Goal: Navigation & Orientation: Find specific page/section

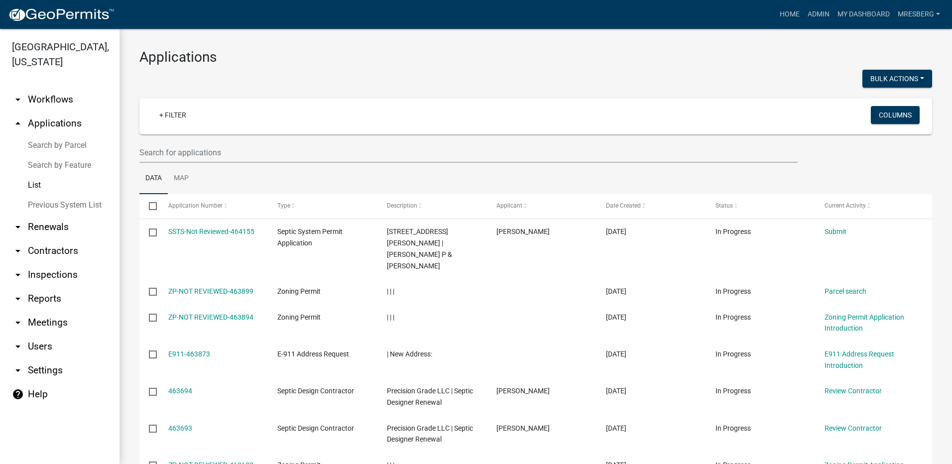
select select "3: 100"
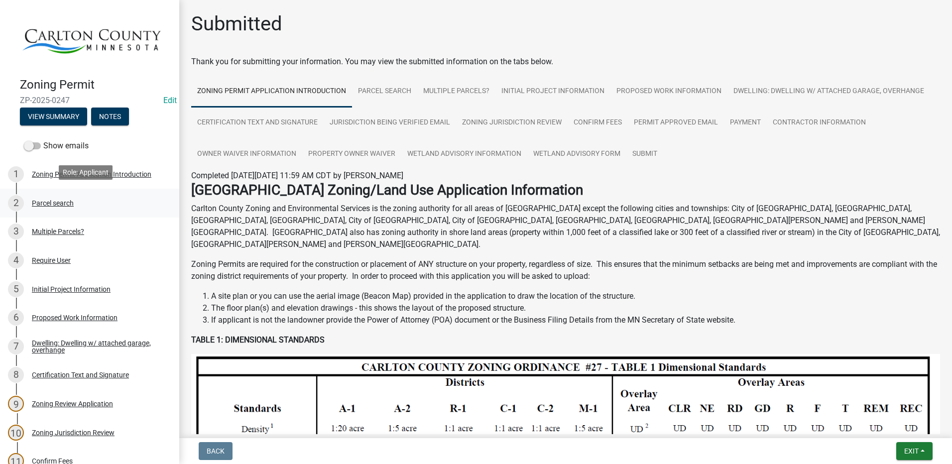
click at [60, 200] on div "Parcel search" at bounding box center [53, 203] width 42 height 7
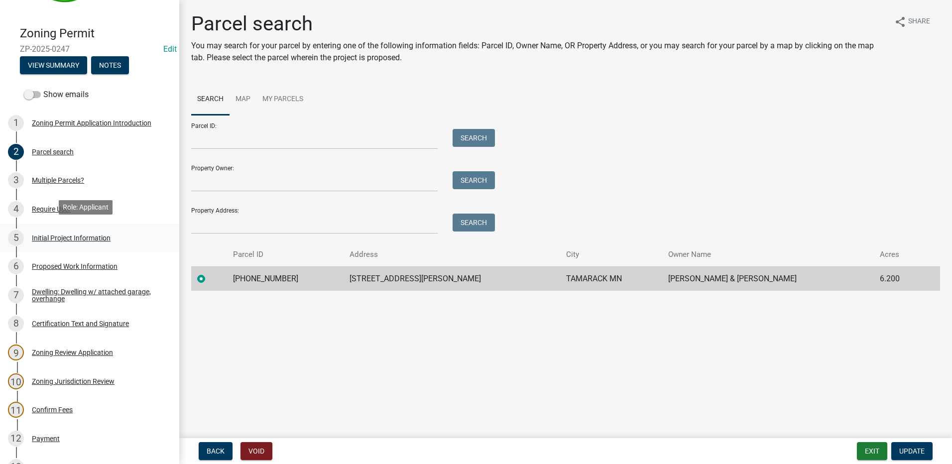
scroll to position [199, 0]
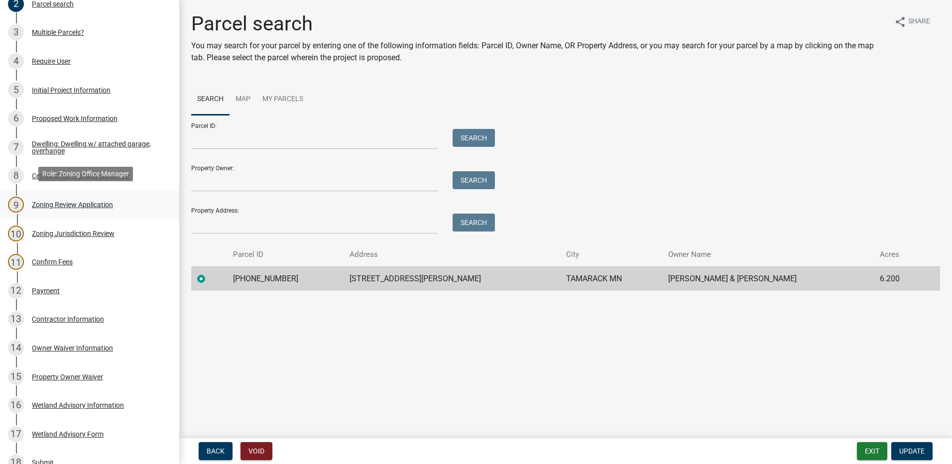
click at [70, 202] on div "Zoning Review Application" at bounding box center [72, 204] width 81 height 7
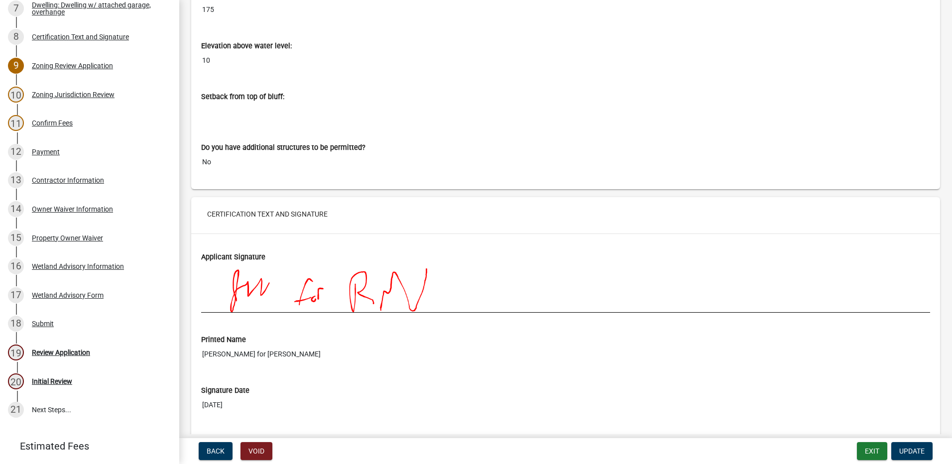
scroll to position [4110, 0]
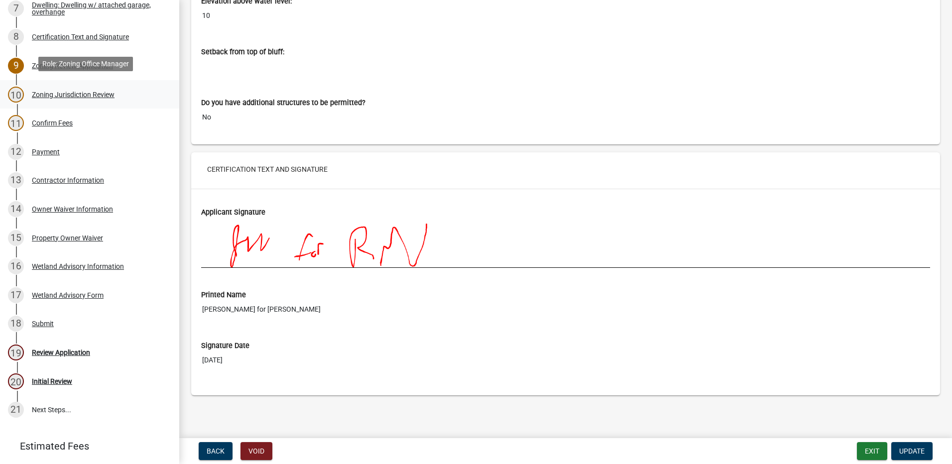
click at [65, 92] on div "Zoning Jurisdiction Review" at bounding box center [73, 94] width 83 height 7
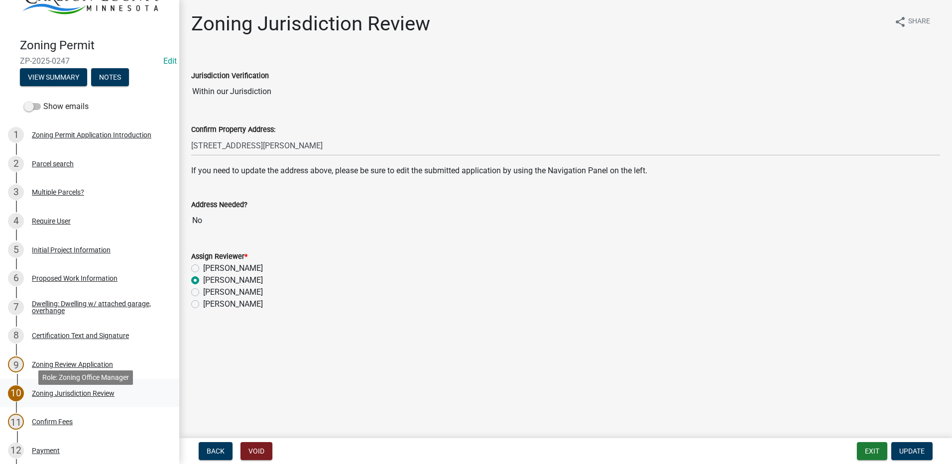
scroll to position [0, 0]
